Goal: Task Accomplishment & Management: Use online tool/utility

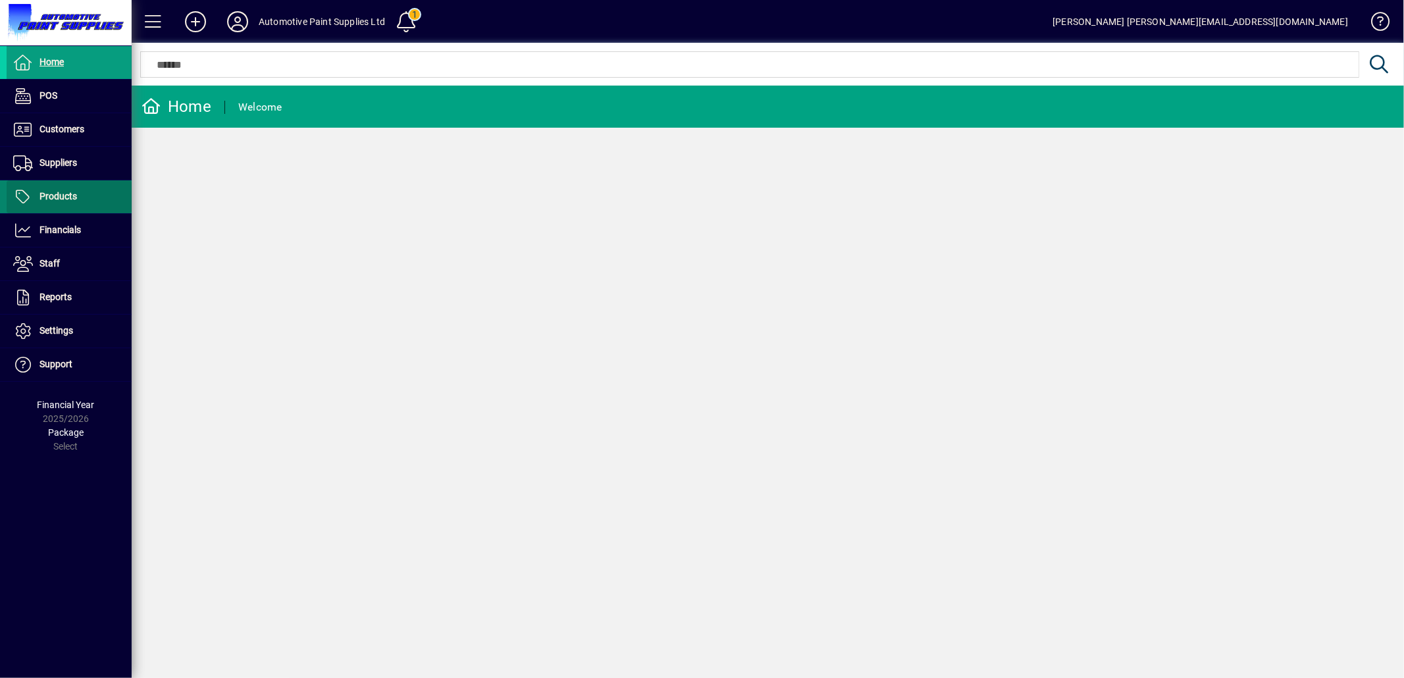
click at [66, 202] on span "Products" at bounding box center [42, 197] width 70 height 16
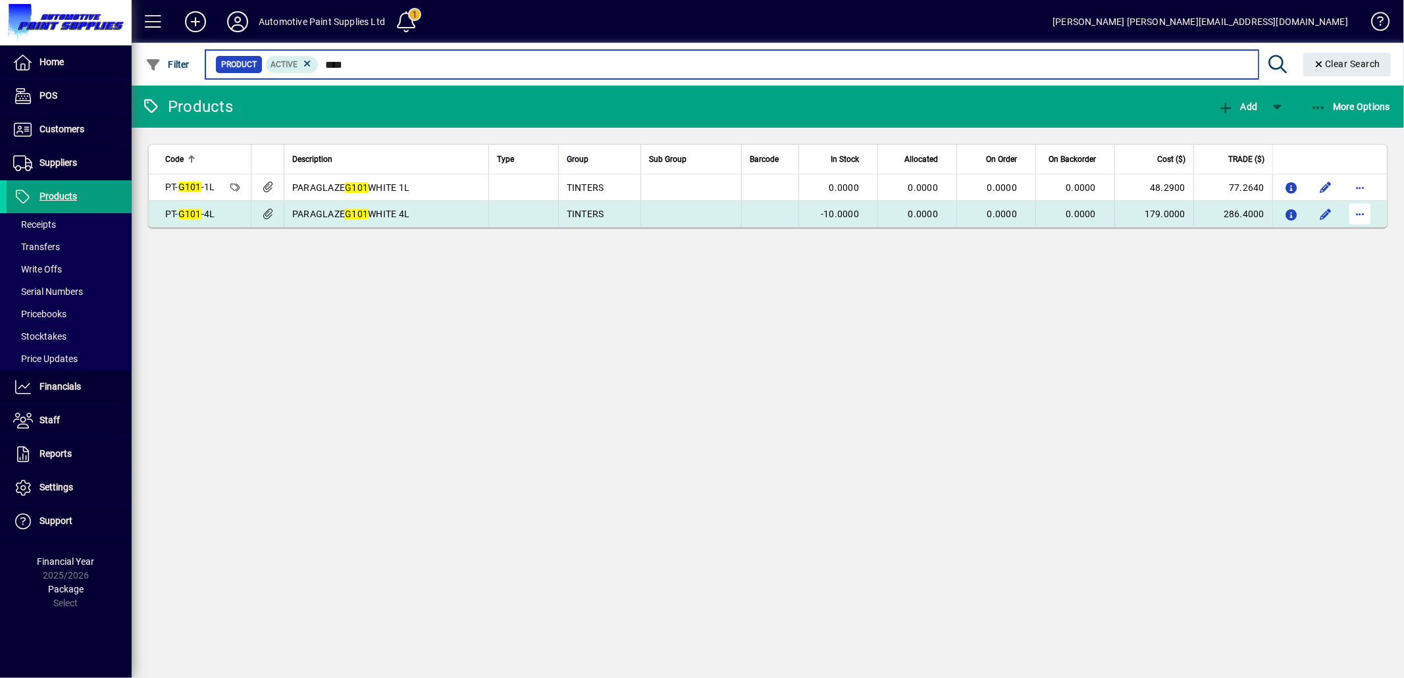
type input "****"
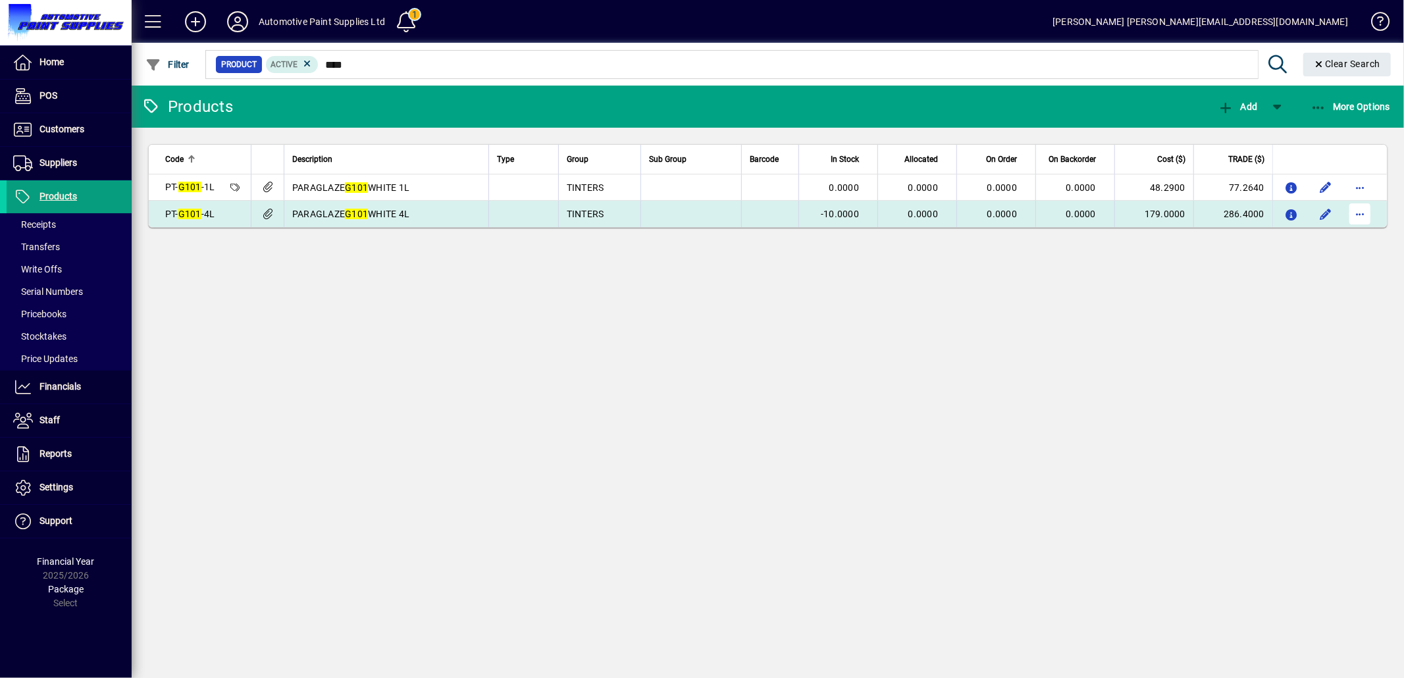
click at [1351, 213] on span "button" at bounding box center [1361, 214] width 32 height 32
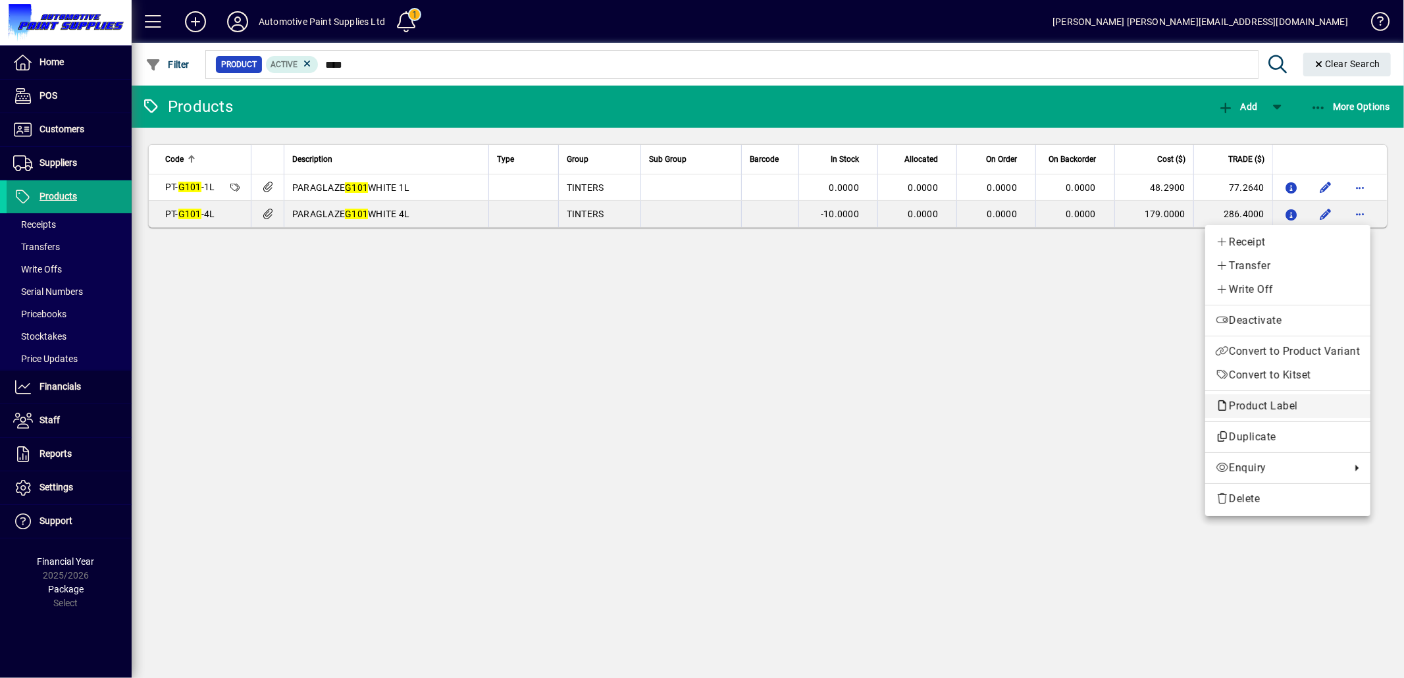
click at [1256, 410] on span "Product Label" at bounding box center [1260, 406] width 89 height 13
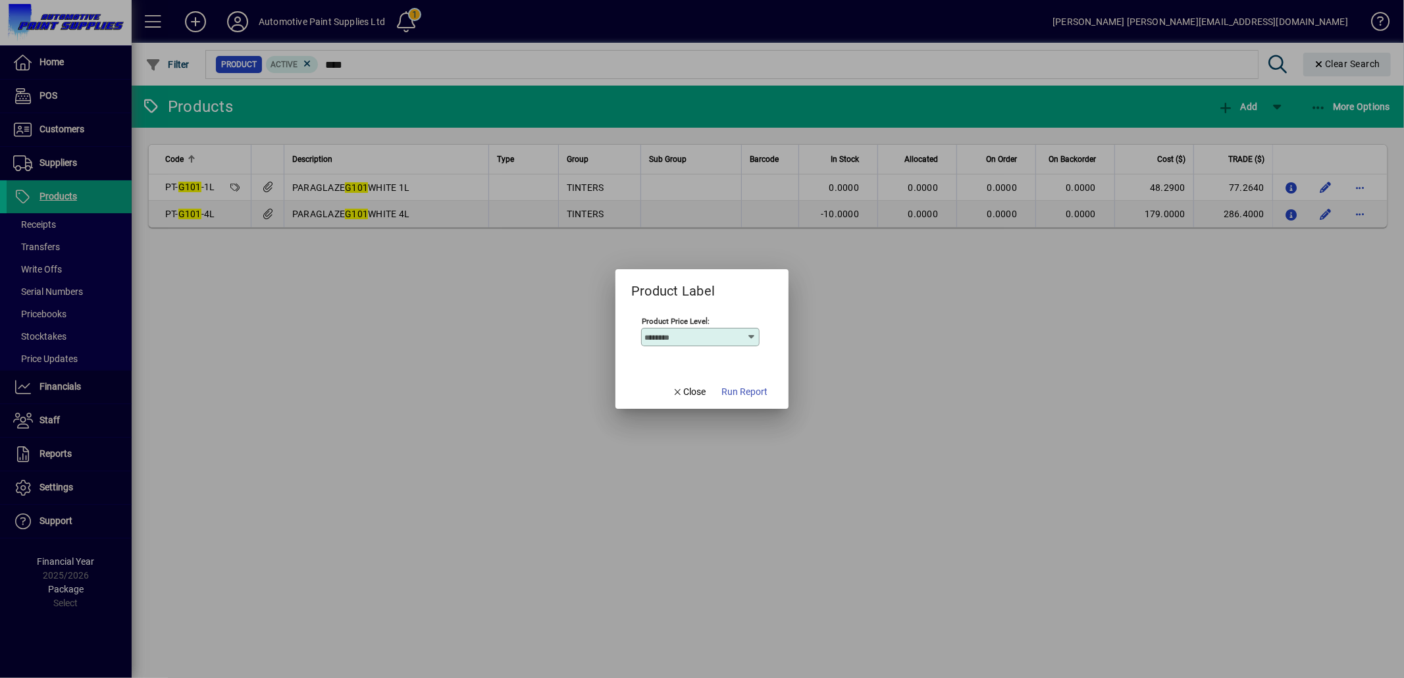
click at [756, 373] on mat-dialog-content "Product Price Level:" at bounding box center [702, 338] width 173 height 72
click at [751, 390] on span "Run Report" at bounding box center [745, 392] width 46 height 14
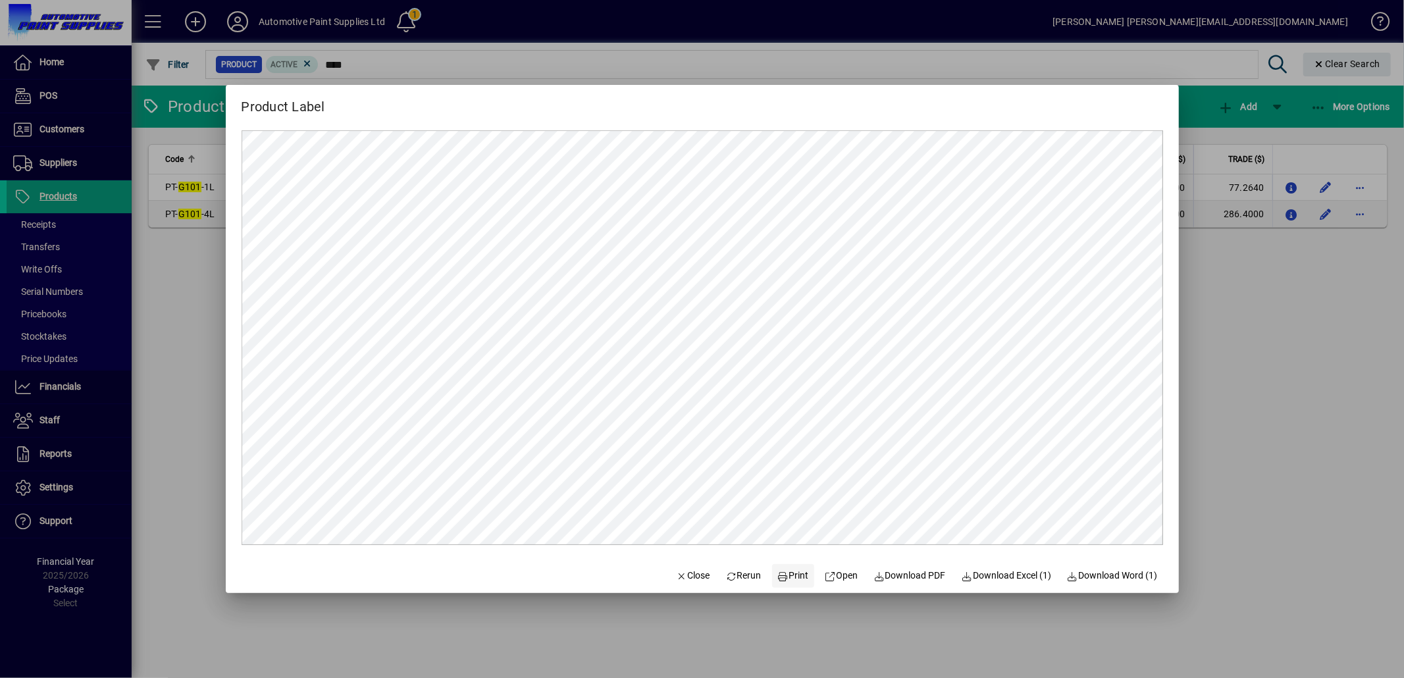
click at [784, 579] on span "Print" at bounding box center [794, 576] width 32 height 14
